Goal: Task Accomplishment & Management: Manage account settings

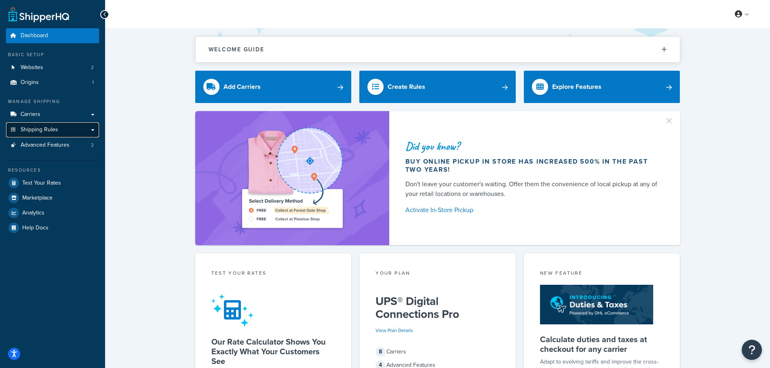
click at [49, 134] on link "Shipping Rules" at bounding box center [52, 130] width 93 height 15
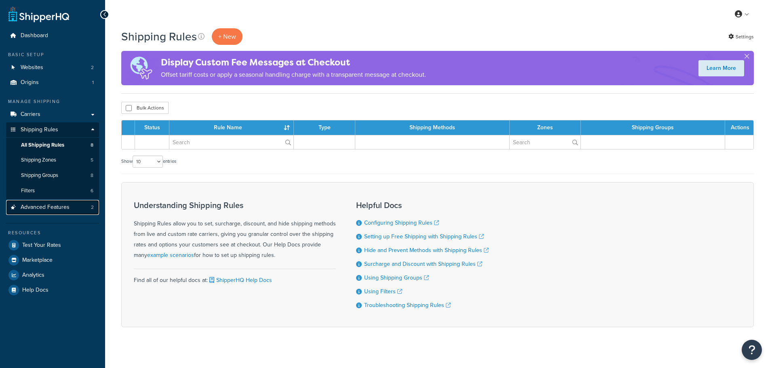
click at [63, 202] on link "Advanced Features 2" at bounding box center [52, 207] width 93 height 15
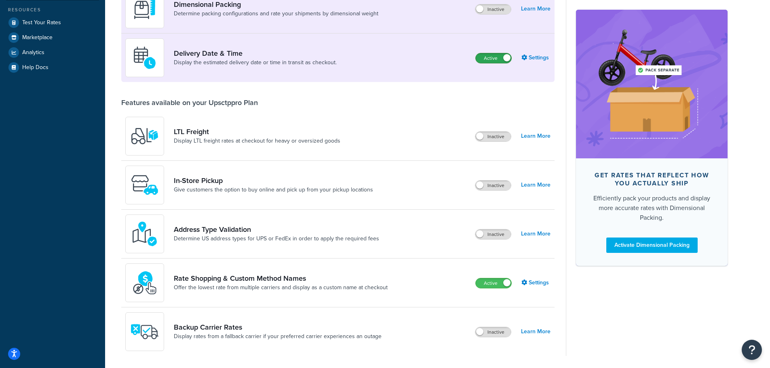
scroll to position [162, 0]
click at [496, 235] on label "Inactive" at bounding box center [494, 233] width 36 height 10
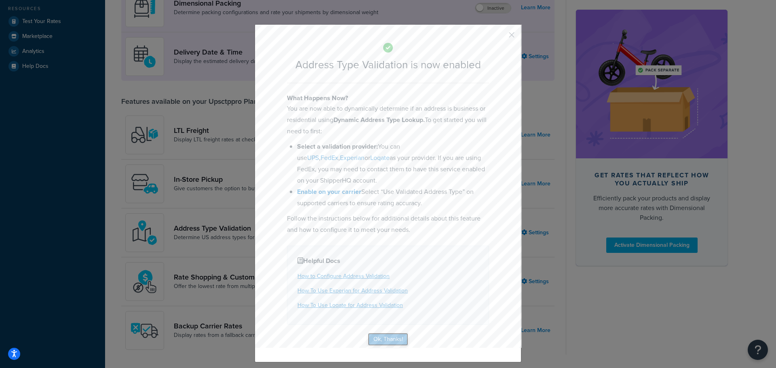
click at [392, 341] on button "Ok, Thanks!" at bounding box center [388, 339] width 40 height 13
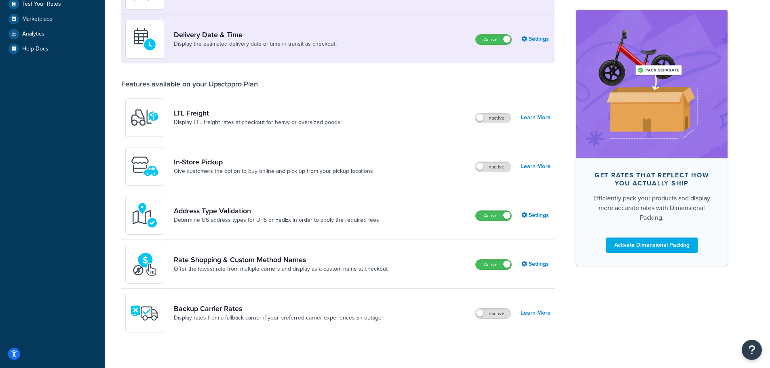
scroll to position [0, 0]
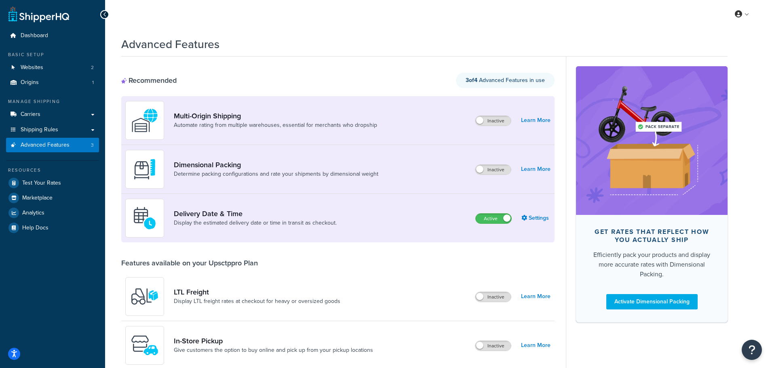
click at [516, 36] on div "Advanced Features" at bounding box center [424, 42] width 607 height 20
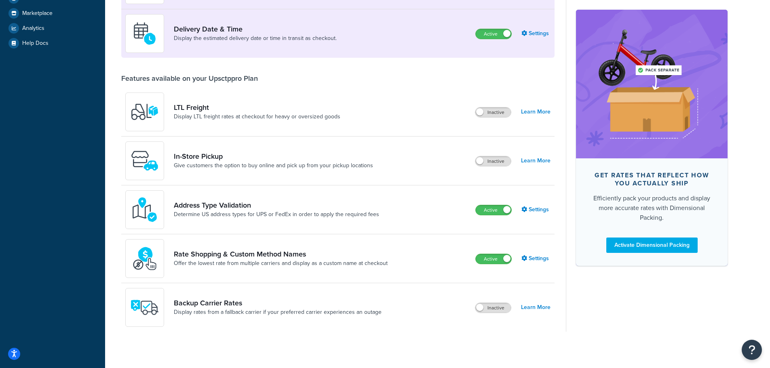
scroll to position [189, 0]
